Goal: Task Accomplishment & Management: Manage account settings

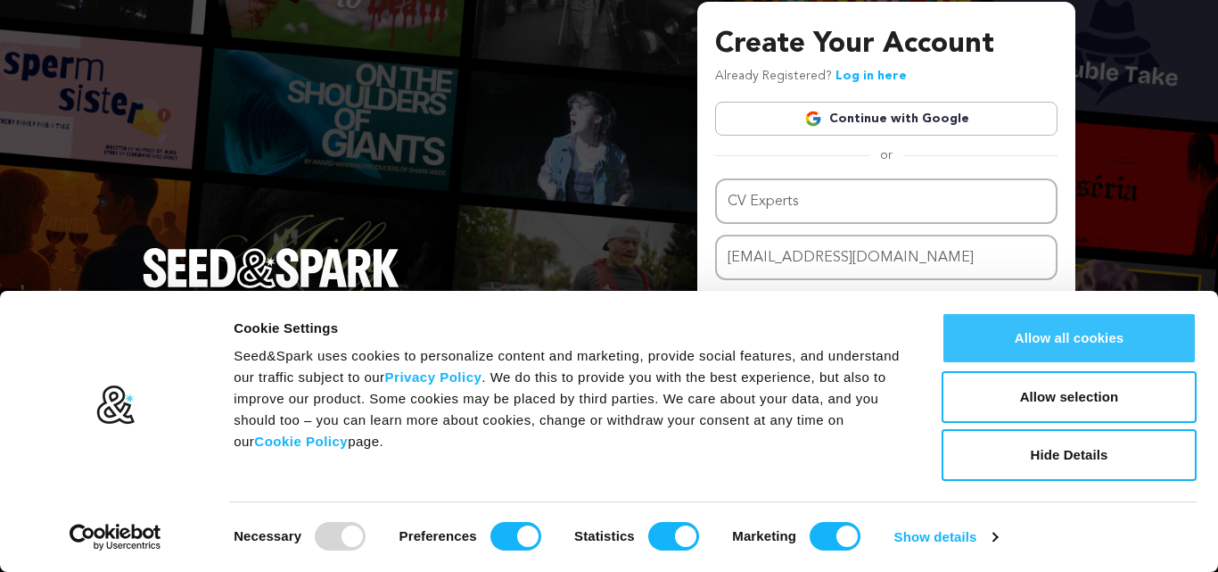
click at [1090, 349] on button "Allow all cookies" at bounding box center [1069, 338] width 255 height 52
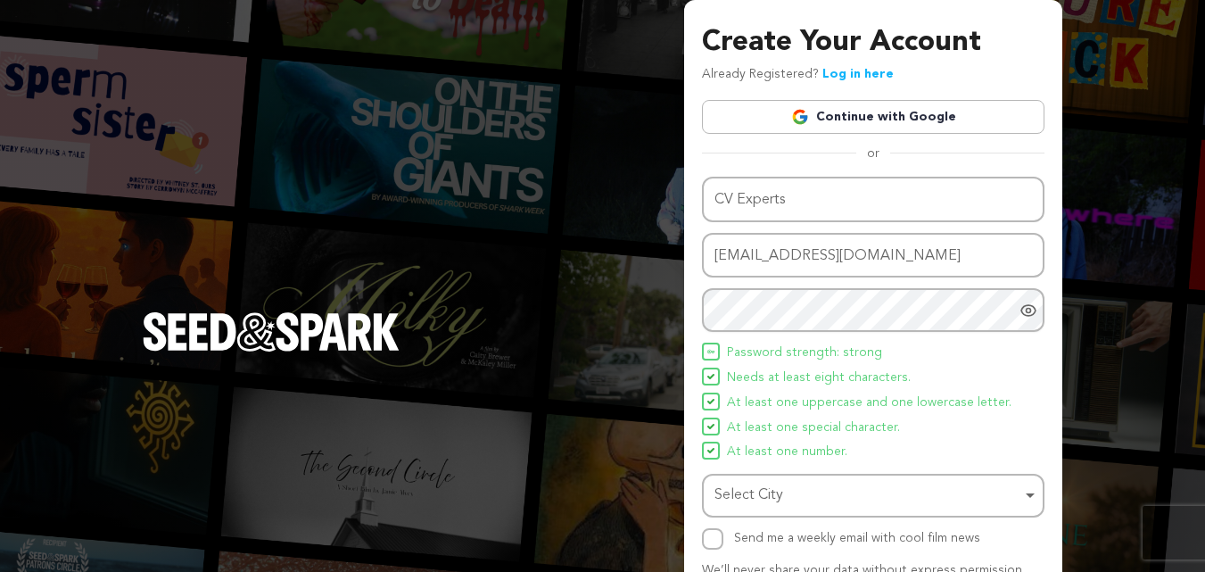
click at [776, 356] on span "Password strength: strong" at bounding box center [804, 352] width 155 height 21
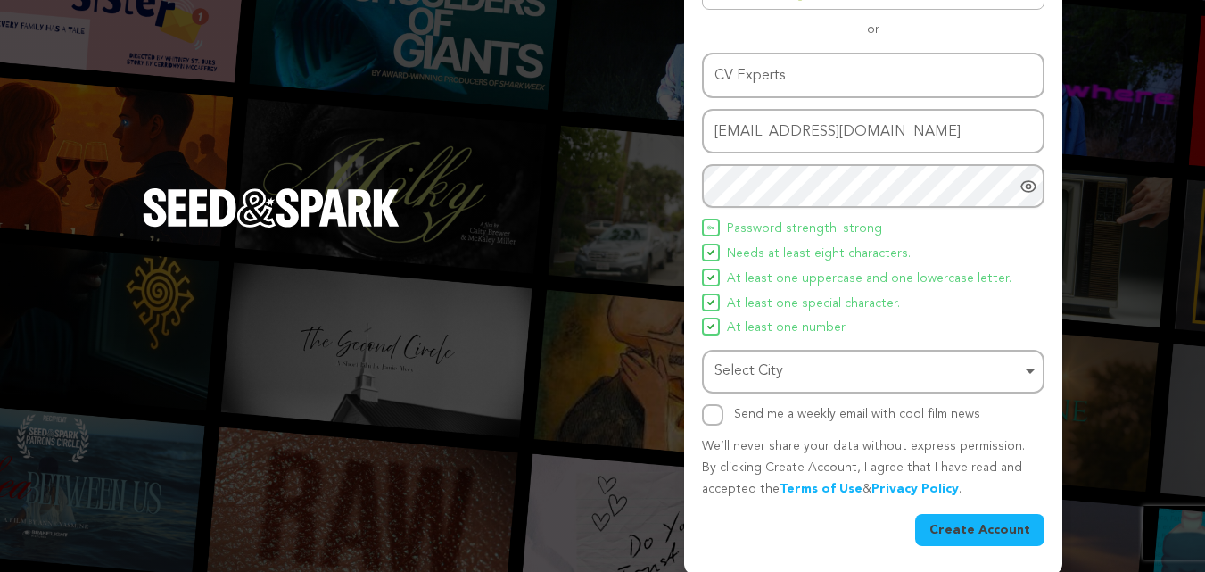
scroll to position [127, 0]
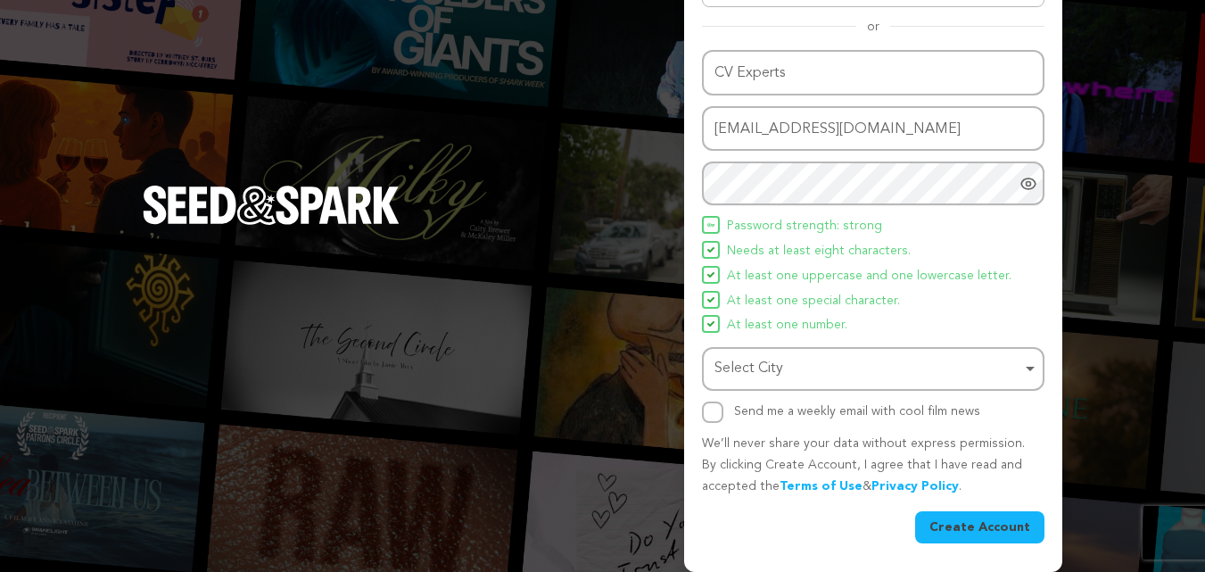
click at [762, 371] on div "Select City Remove item" at bounding box center [867, 369] width 307 height 26
click at [758, 374] on div "Select City Remove item" at bounding box center [867, 369] width 307 height 26
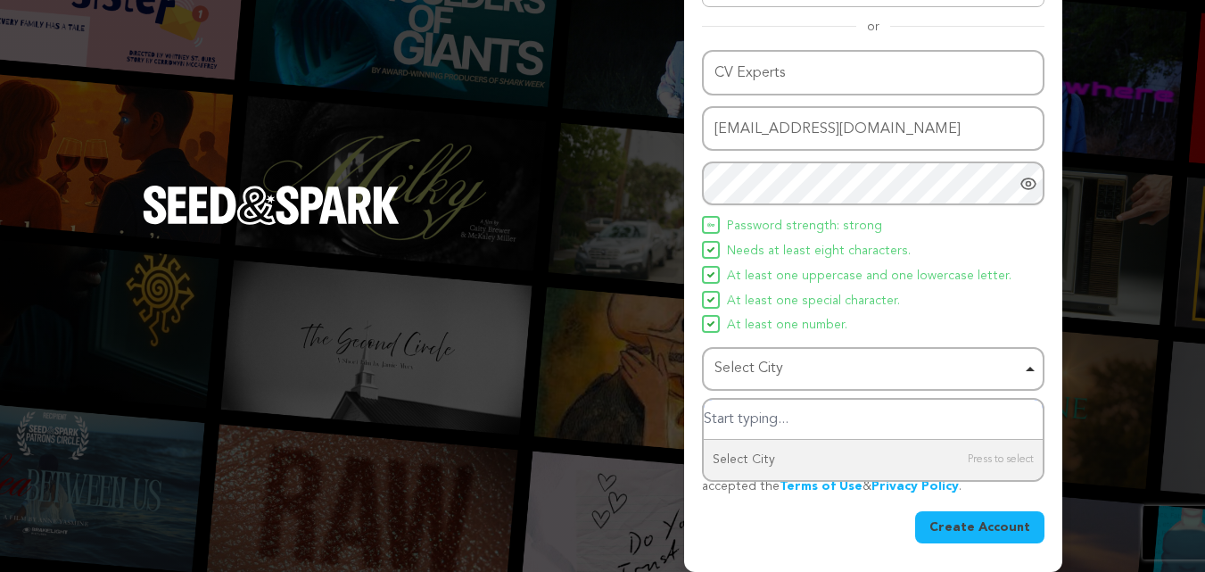
paste input "[GEOGRAPHIC_DATA]"
drag, startPoint x: 697, startPoint y: 413, endPoint x: 639, endPoint y: 410, distance: 58.0
click at [639, 410] on div "Create Your Account Already Registered? Log in here Continue with Google or eyJ…" at bounding box center [602, 222] width 1205 height 698
type input "[GEOGRAPHIC_DATA]"
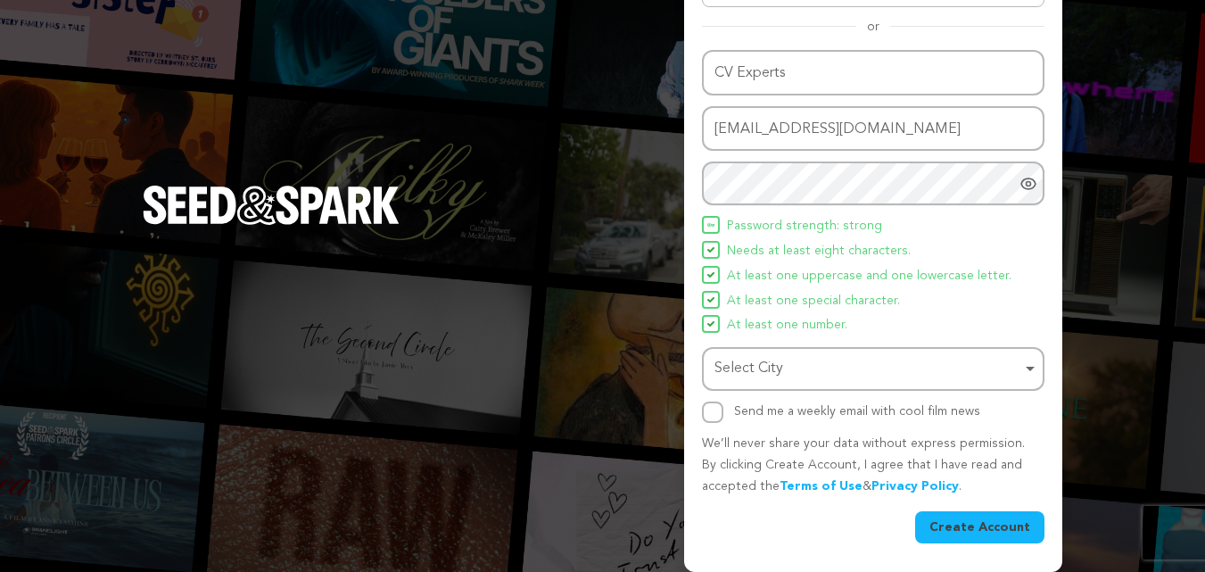
click at [708, 369] on div "Select City Select City Remove item" at bounding box center [873, 369] width 342 height 44
drag, startPoint x: 716, startPoint y: 414, endPoint x: 802, endPoint y: 366, distance: 99.0
click at [718, 414] on input "Send me a weekly email with cool film news" at bounding box center [712, 411] width 21 height 21
checkbox input "true"
click at [961, 526] on button "Create Account" at bounding box center [979, 527] width 129 height 32
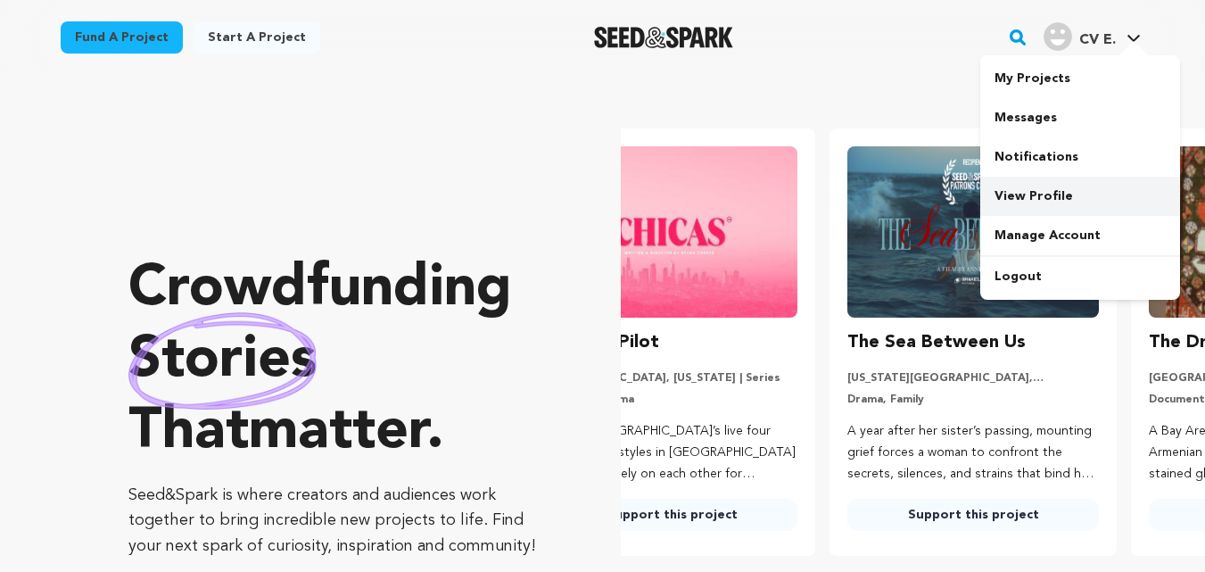
scroll to position [0, 316]
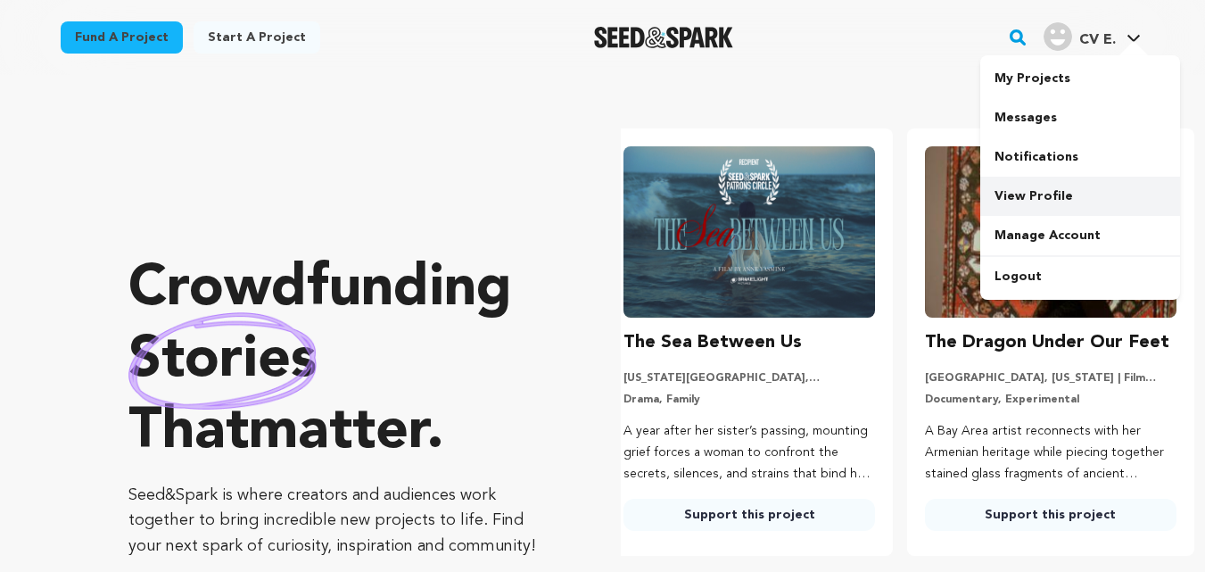
click at [1039, 193] on link "View Profile" at bounding box center [1080, 196] width 200 height 39
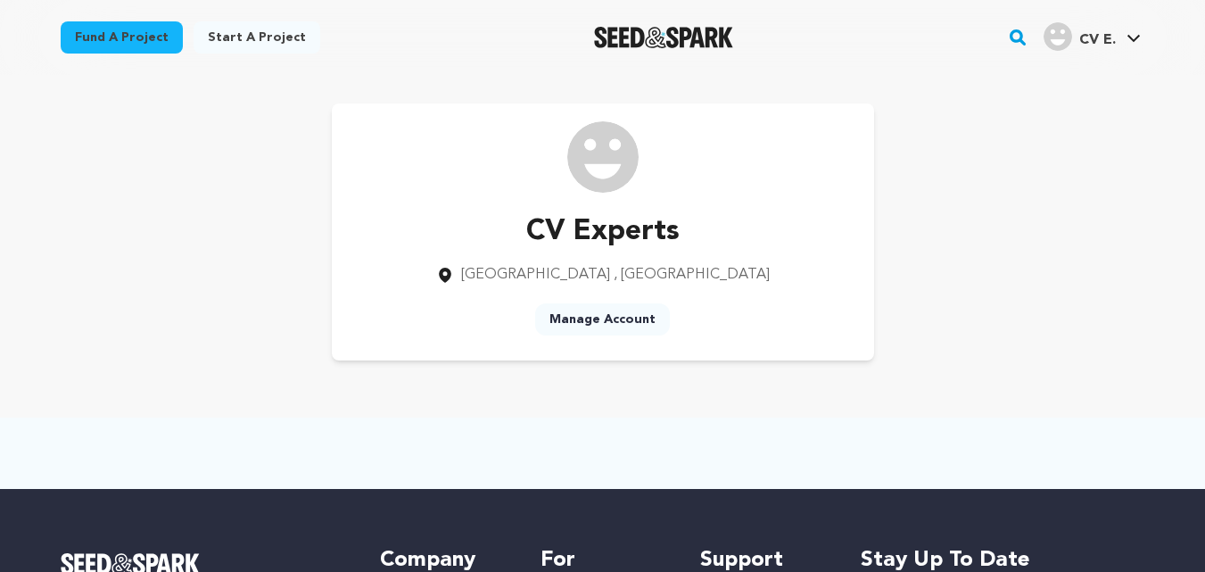
click at [613, 312] on link "Manage Account" at bounding box center [602, 319] width 135 height 32
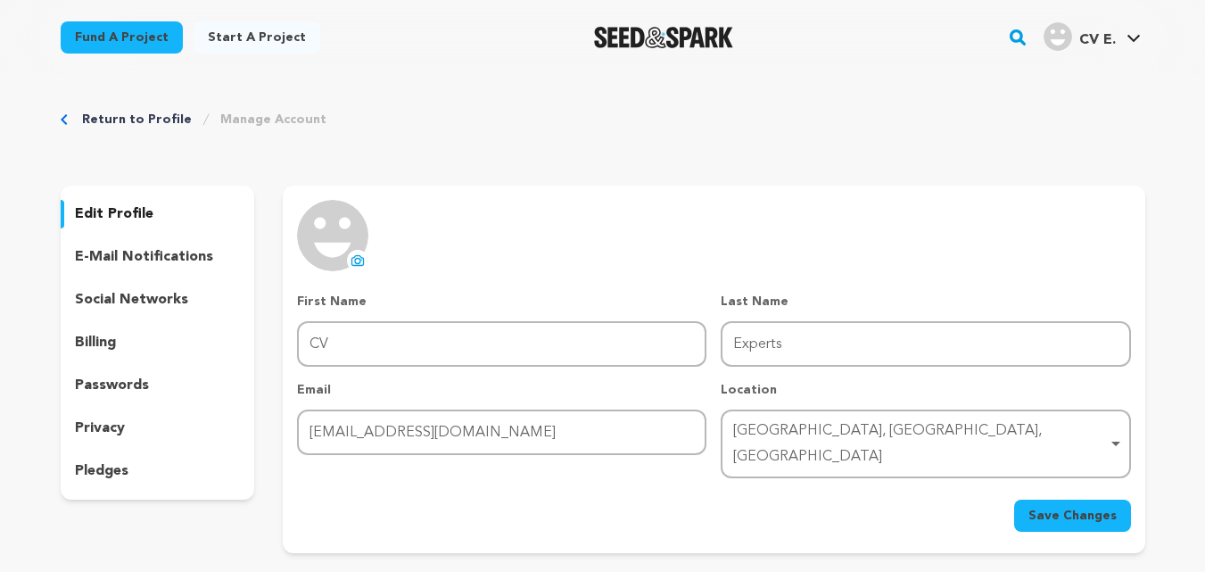
click at [355, 255] on icon at bounding box center [357, 260] width 14 height 14
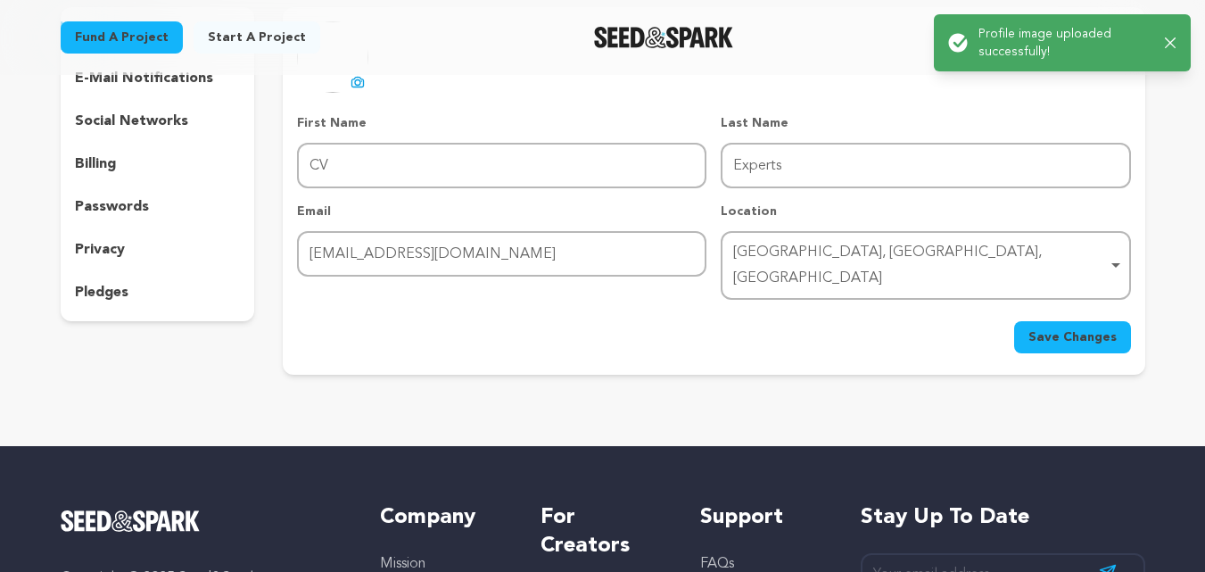
click at [1073, 328] on span "Save Changes" at bounding box center [1072, 337] width 88 height 18
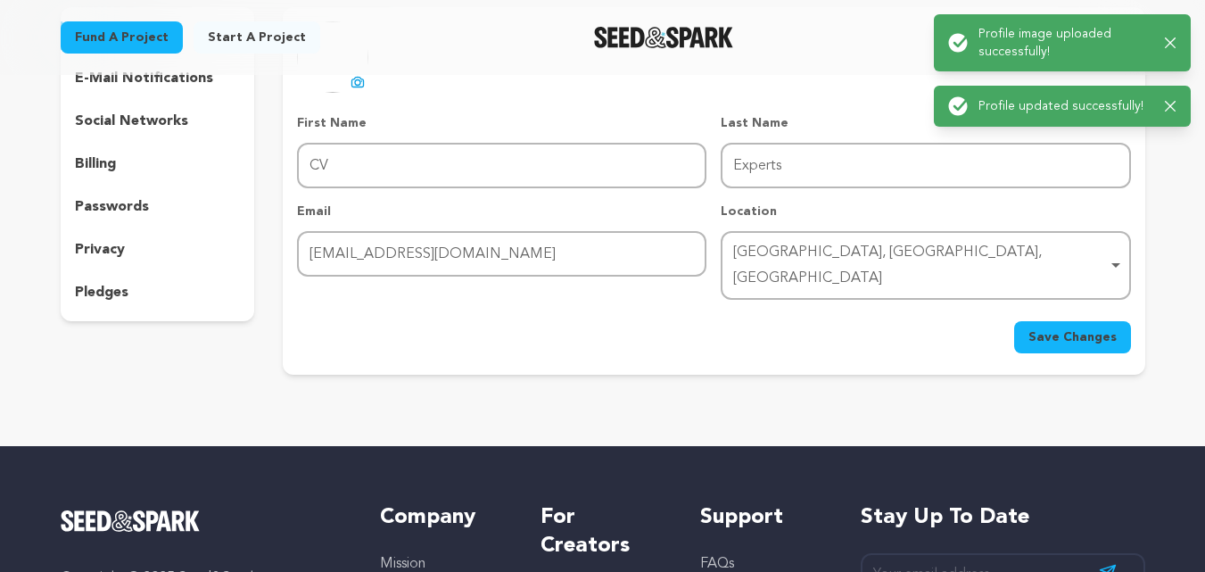
click at [141, 117] on p "social networks" at bounding box center [131, 121] width 113 height 21
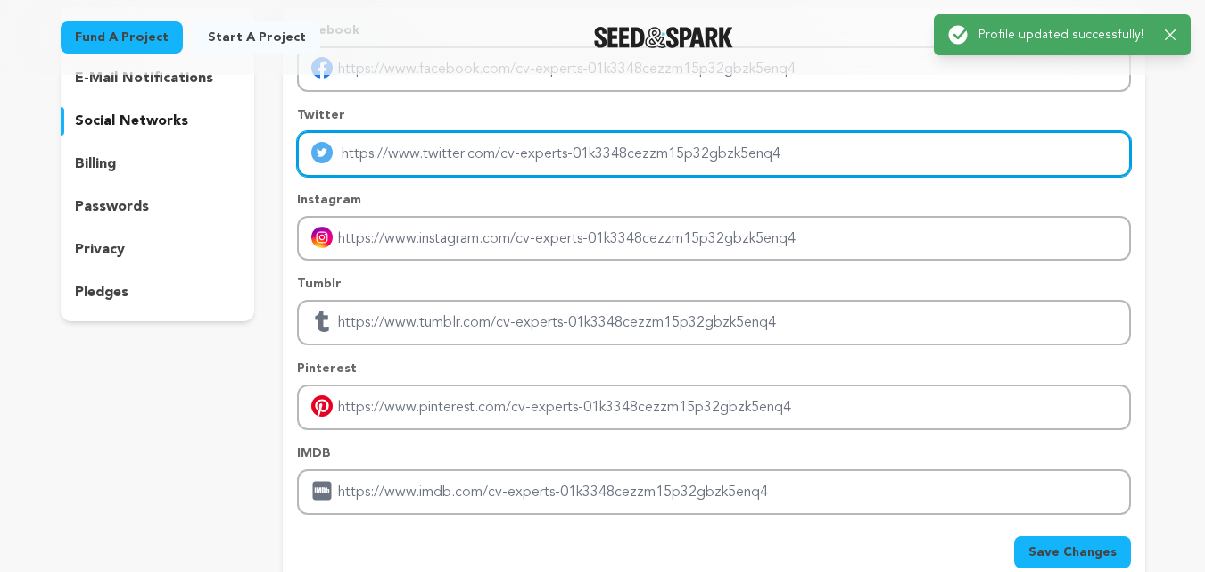
click at [388, 148] on input "Enter twitter profile link" at bounding box center [713, 153] width 833 height 45
type input "https://x.com/cvexpertsnz"
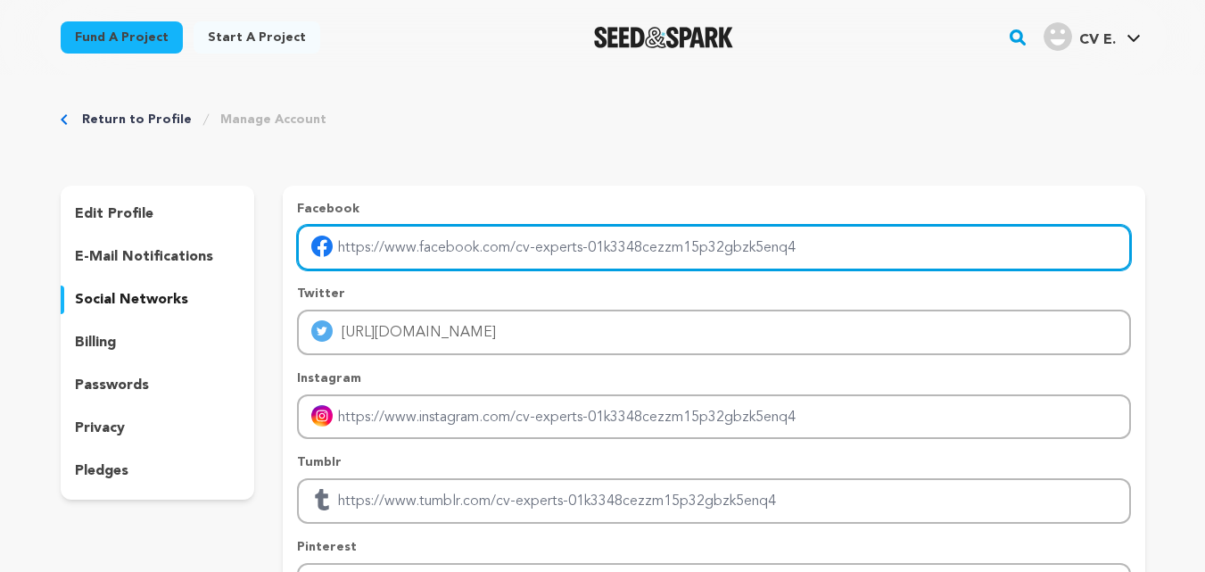
click at [461, 241] on input "Enter facebook profile link" at bounding box center [713, 247] width 833 height 45
type input "https://www.facebook.com/profile.php?id=100042906433596"
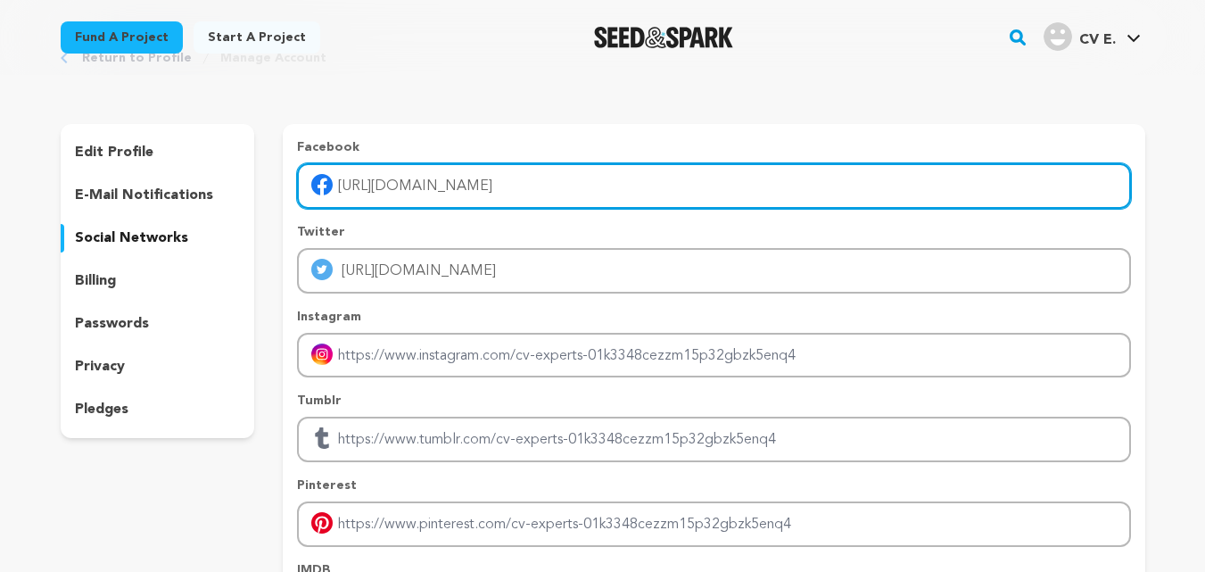
scroll to position [178, 0]
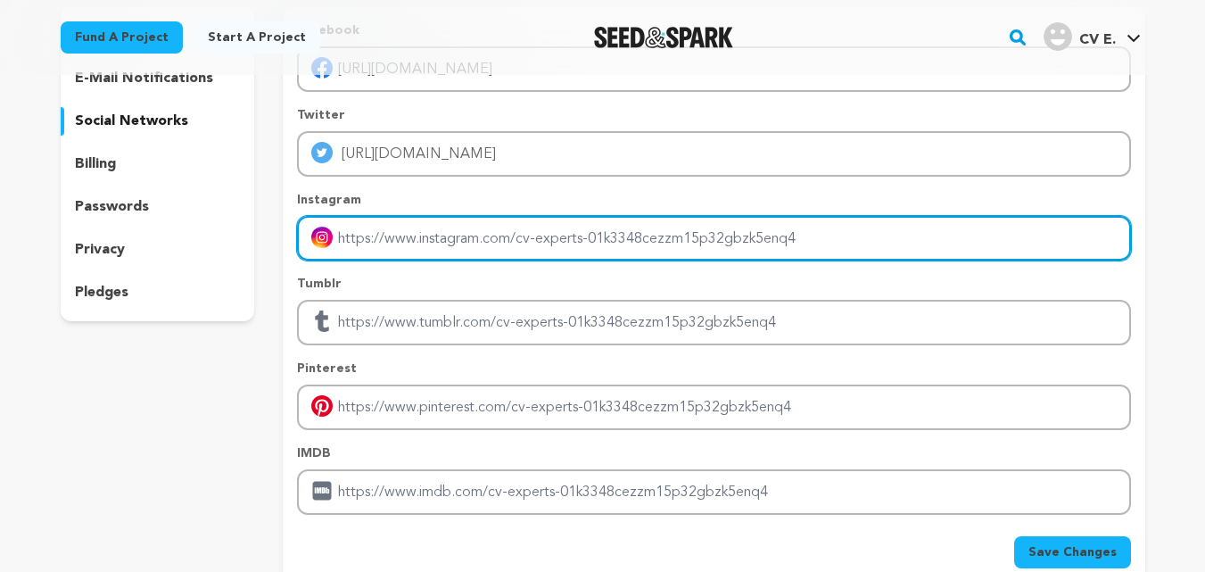
drag, startPoint x: 510, startPoint y: 241, endPoint x: 507, endPoint y: 275, distance: 34.0
click at [511, 241] on input "Enter instagram handle link" at bounding box center [713, 238] width 833 height 45
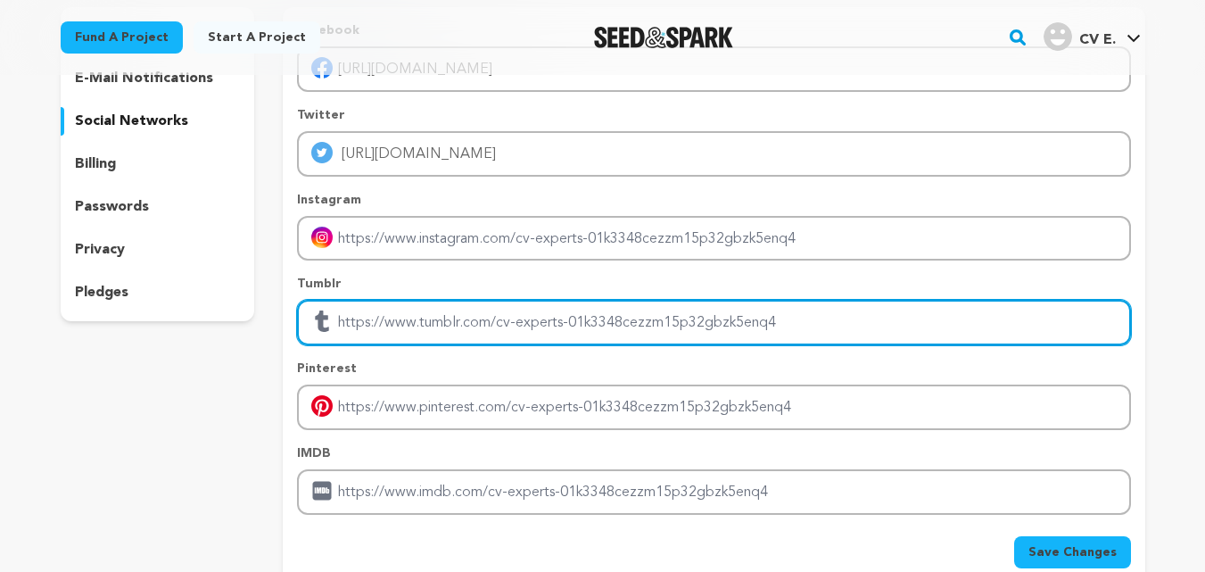
click at [478, 328] on input "Enter tubmlr profile link" at bounding box center [713, 322] width 833 height 45
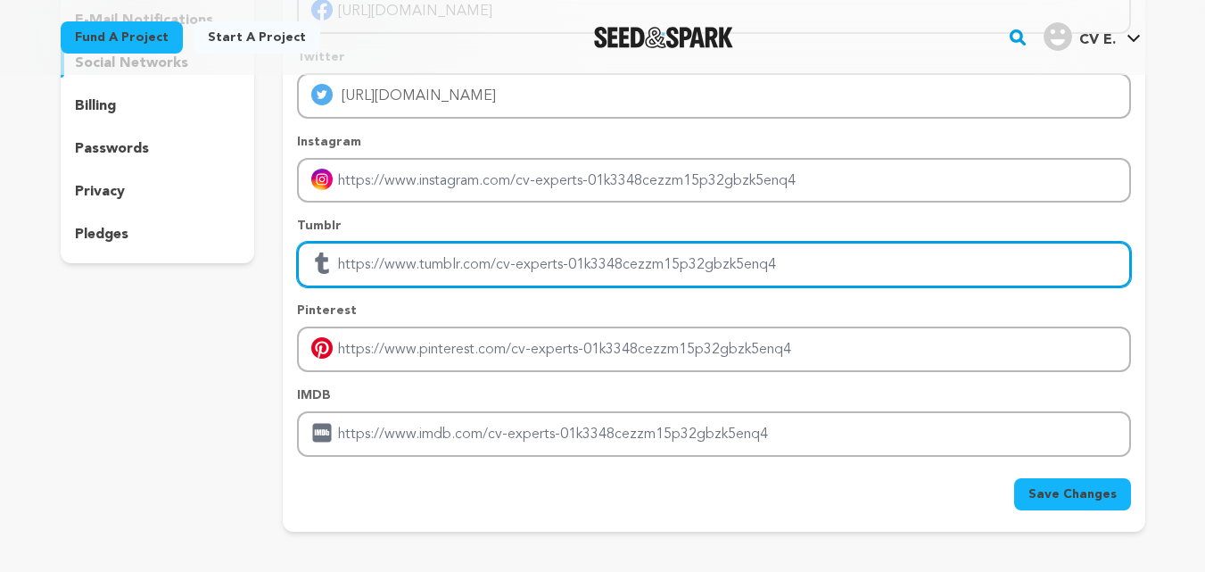
scroll to position [267, 0]
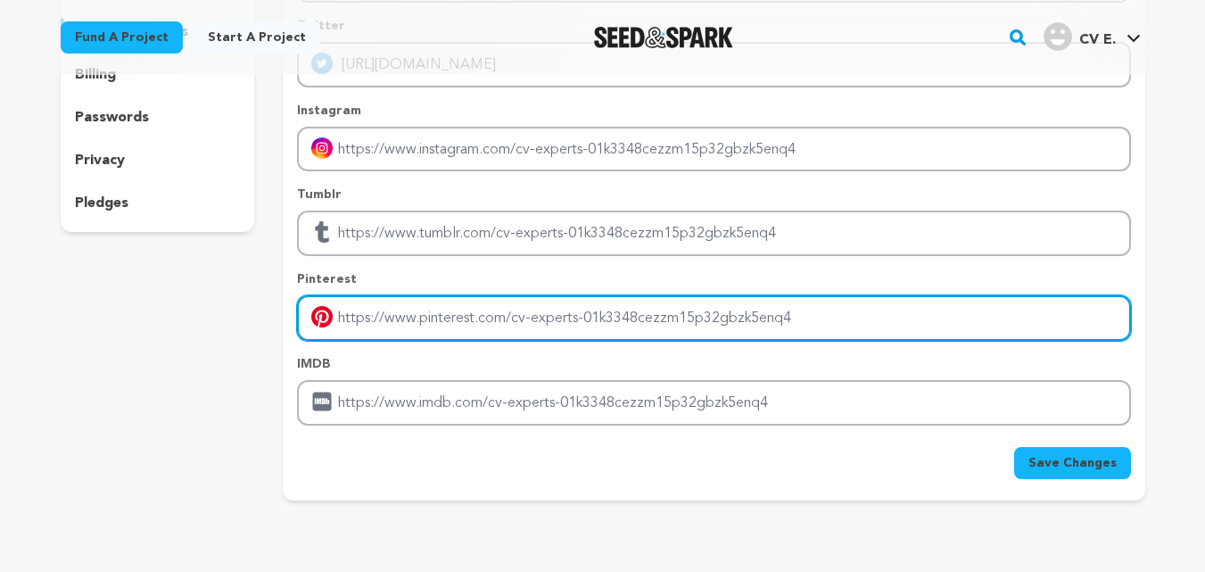
click at [495, 317] on input "Enter pinterest profile link" at bounding box center [713, 317] width 833 height 45
type input "https://pinterest.com/cvexpertsnz/"
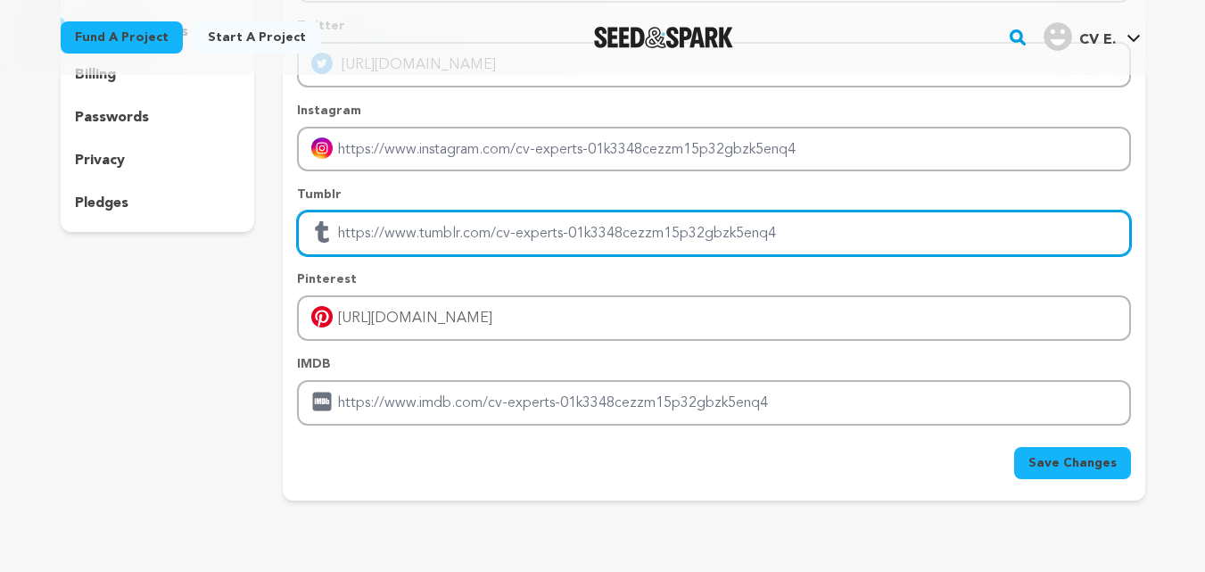
click at [509, 247] on input "Enter tubmlr profile link" at bounding box center [713, 232] width 833 height 45
paste input "https://cvexpertsnz.tumblr.com/"
type input "https://cvexpertsnz.tumblr.com/"
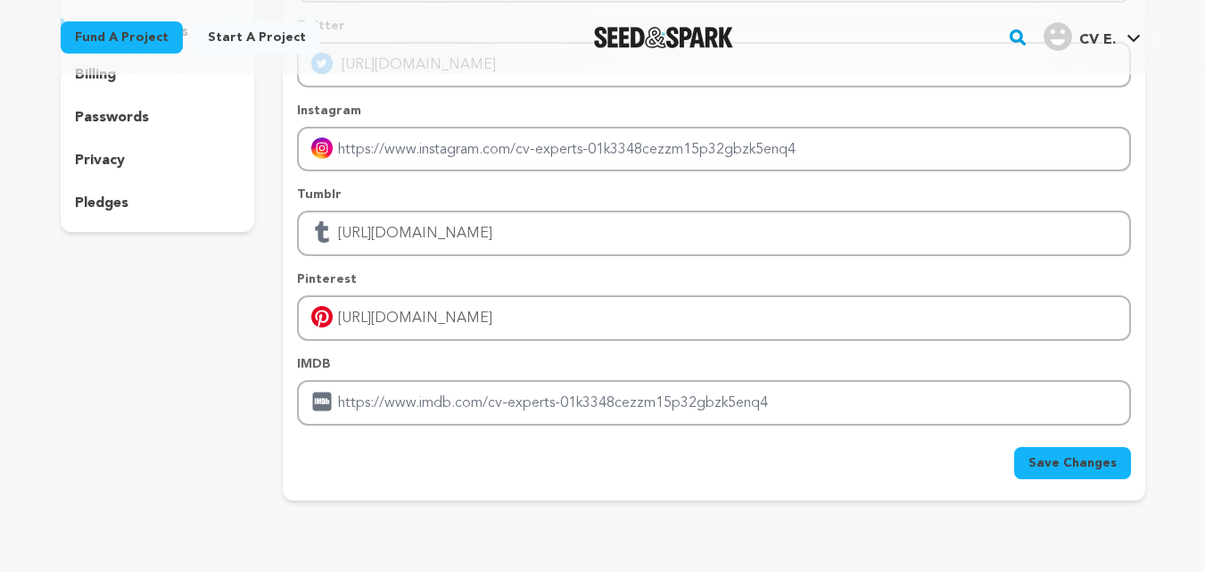
click at [1131, 474] on div "Facebook https://www.facebook.com/profile.php?id=100042906433596 Twitter https:…" at bounding box center [713, 205] width 861 height 547
click at [1099, 465] on span "Save Changes" at bounding box center [1072, 463] width 88 height 18
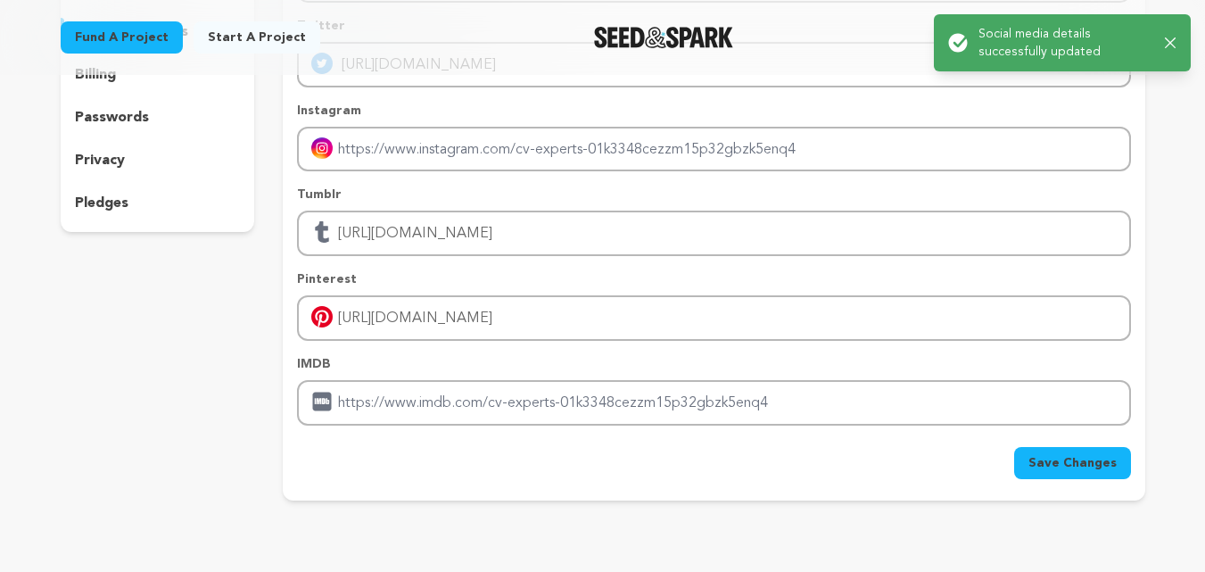
click at [1172, 45] on icon "button" at bounding box center [1170, 43] width 12 height 12
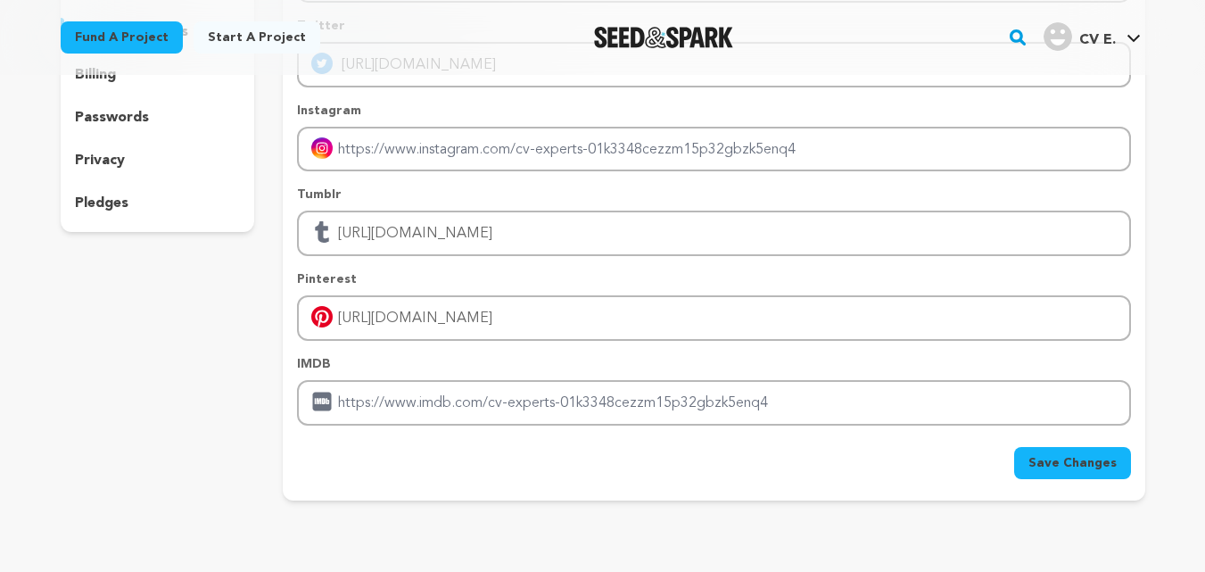
drag, startPoint x: 1094, startPoint y: 45, endPoint x: 1085, endPoint y: 56, distance: 14.6
click at [1094, 45] on span "CV E." at bounding box center [1097, 40] width 37 height 14
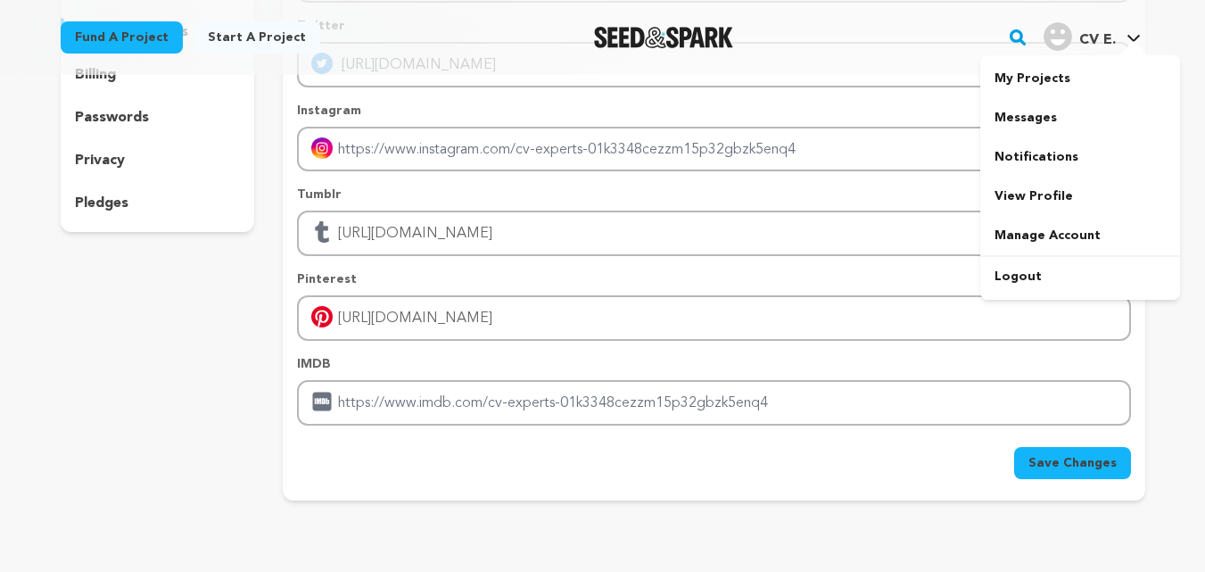
click at [1098, 46] on span "CV E." at bounding box center [1097, 40] width 37 height 14
